Goal: Task Accomplishment & Management: Use online tool/utility

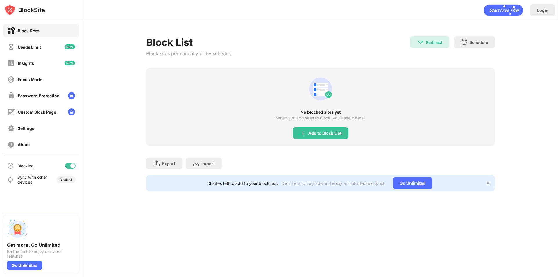
click at [130, 131] on div "Block List Block sites permanently or by schedule Redirect Redirect to [DOMAIN_…" at bounding box center [320, 113] width 475 height 187
click at [299, 132] on div "Add to Block List" at bounding box center [321, 133] width 56 height 12
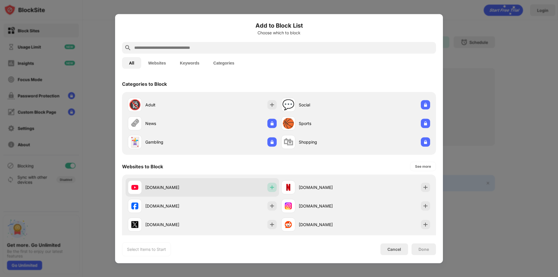
click at [269, 186] on img at bounding box center [272, 187] width 6 height 6
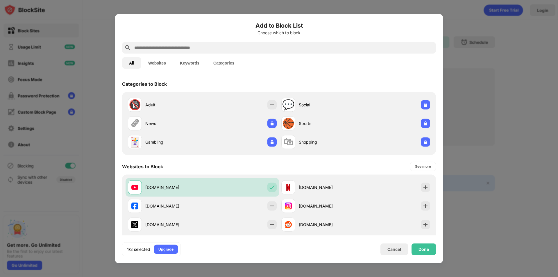
click at [161, 43] on div at bounding box center [279, 48] width 314 height 12
click at [161, 47] on input "text" at bounding box center [284, 47] width 300 height 7
click at [160, 63] on button "Websites" at bounding box center [157, 63] width 32 height 12
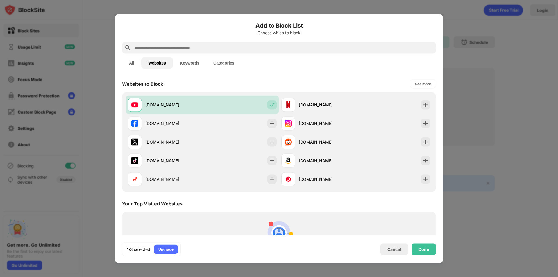
click at [204, 53] on div at bounding box center [279, 48] width 314 height 12
click at [206, 50] on input "text" at bounding box center [284, 47] width 300 height 7
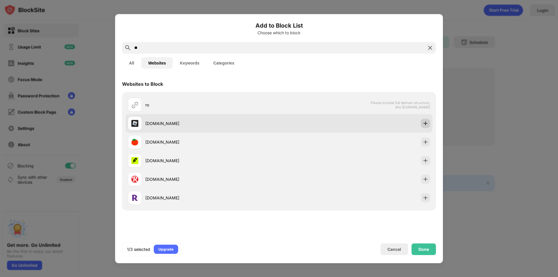
type input "**"
click at [425, 126] on div at bounding box center [425, 123] width 9 height 9
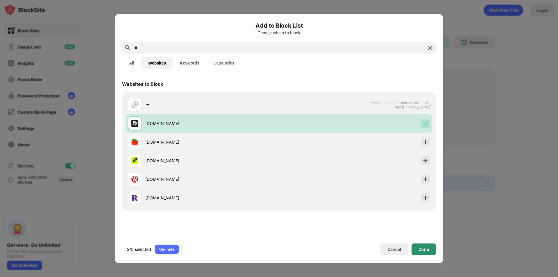
click at [427, 249] on div "Done" at bounding box center [423, 249] width 10 height 5
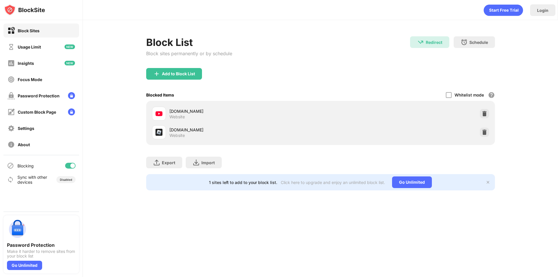
click at [290, 73] on div "Add to Block List" at bounding box center [320, 78] width 349 height 21
